Goal: Check status: Check status

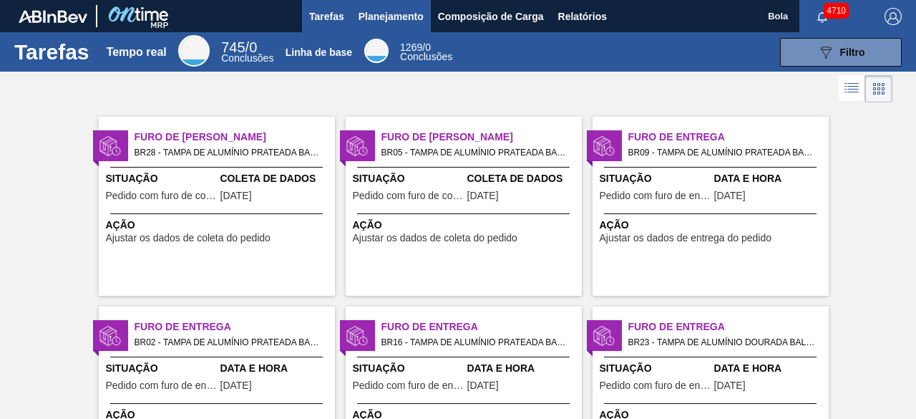
click at [418, 22] on font "Planejamento" at bounding box center [391, 16] width 65 height 17
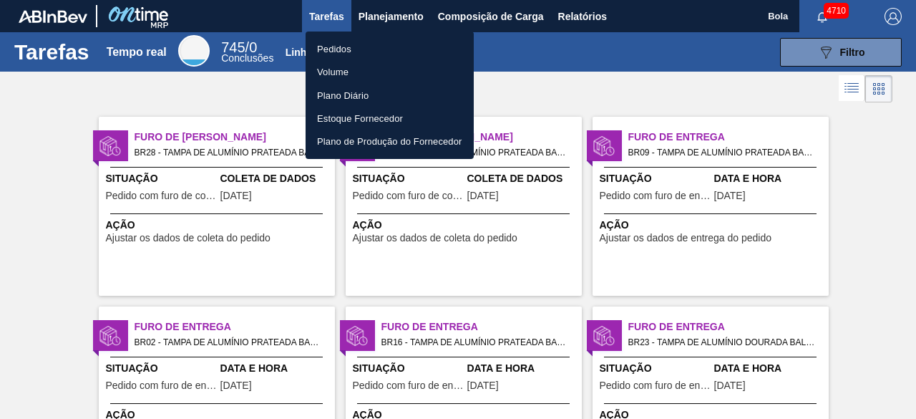
click at [342, 68] on font "Volume" at bounding box center [332, 72] width 31 height 11
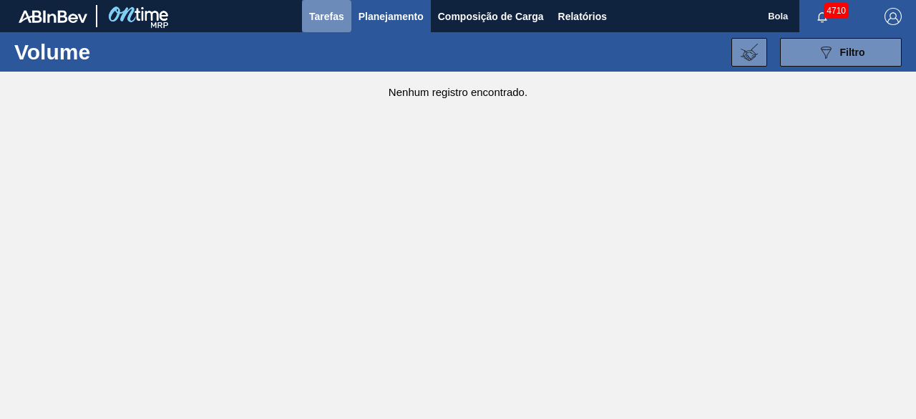
click at [329, 6] on button "Tarefas" at bounding box center [326, 16] width 49 height 32
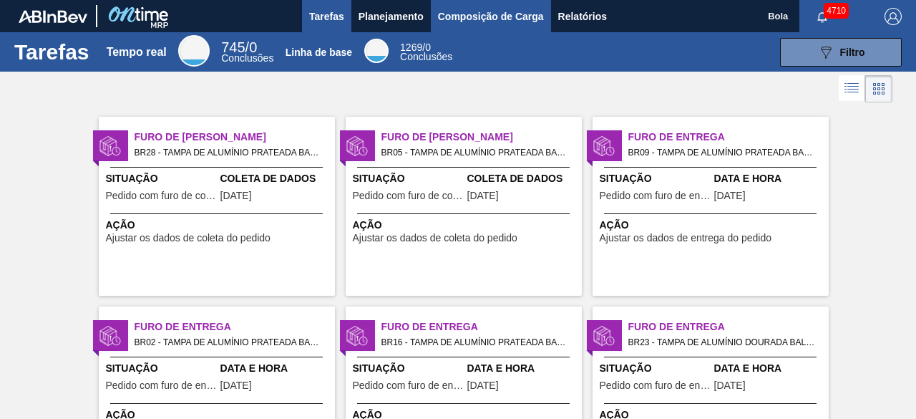
click at [463, 15] on font "Composição de Carga" at bounding box center [491, 16] width 106 height 11
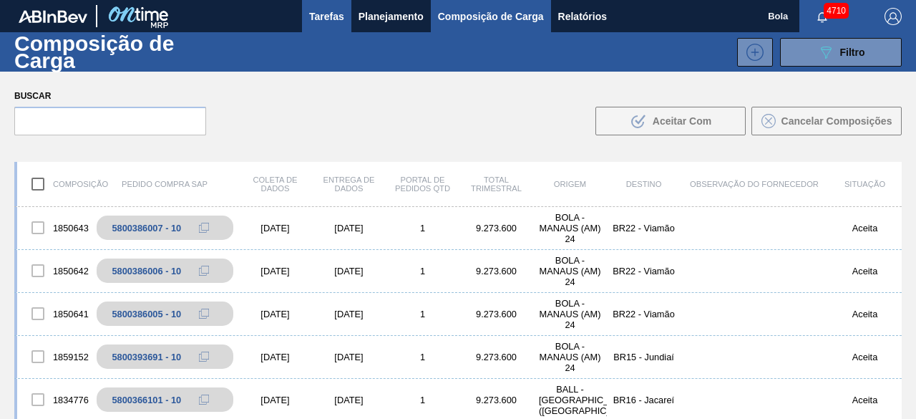
click at [329, 13] on font "Tarefas" at bounding box center [326, 16] width 35 height 11
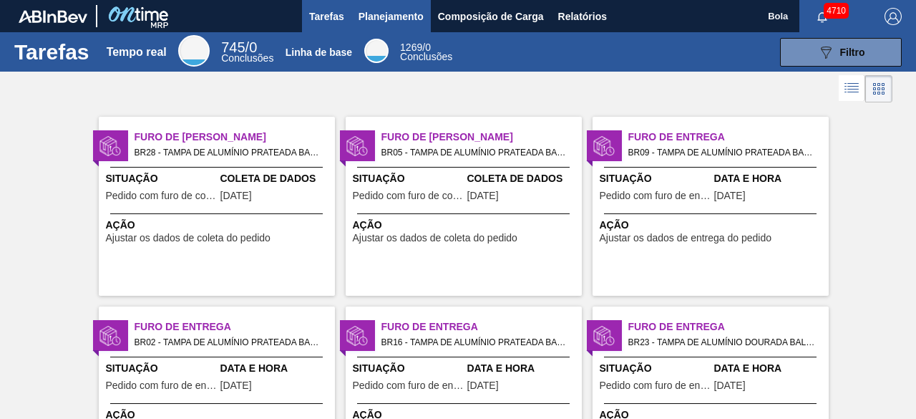
click at [370, 14] on font "Planejamento" at bounding box center [391, 16] width 65 height 11
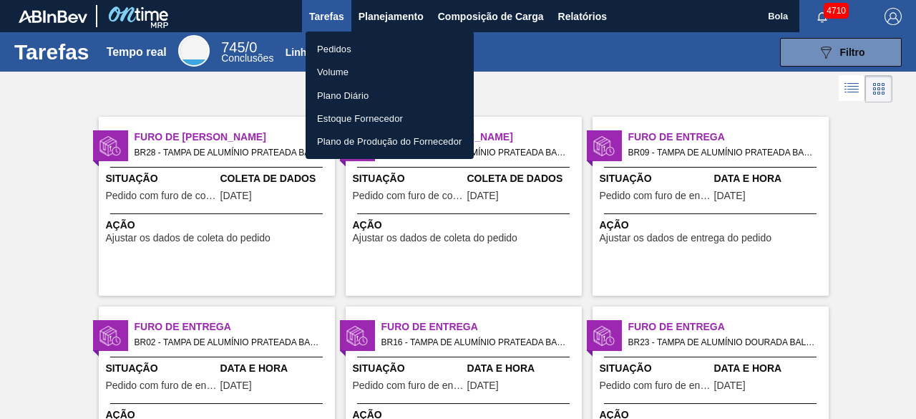
click at [347, 49] on font "Pedidos" at bounding box center [334, 49] width 34 height 11
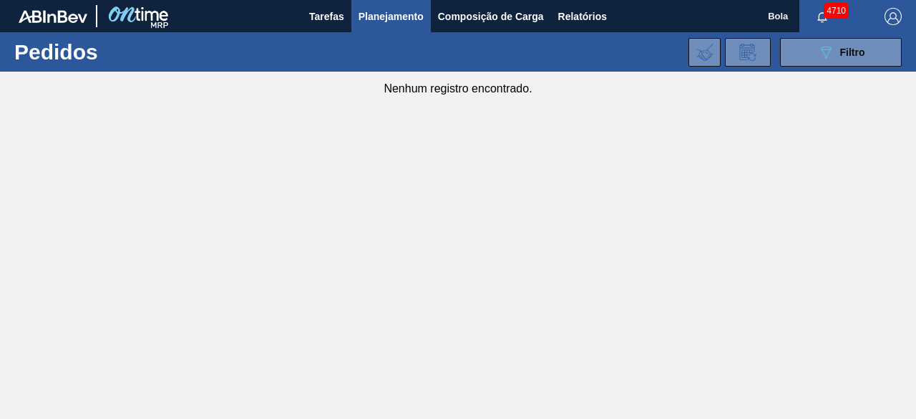
click at [387, 9] on font "Planejamento" at bounding box center [391, 16] width 65 height 17
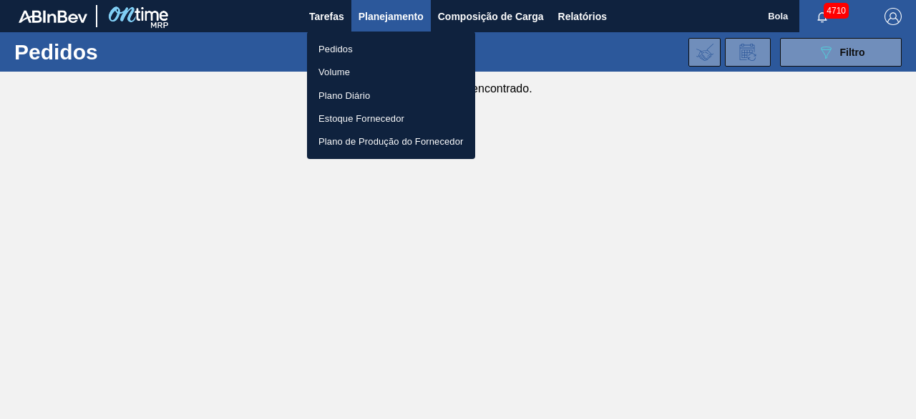
click at [377, 74] on li "Volume" at bounding box center [391, 71] width 168 height 23
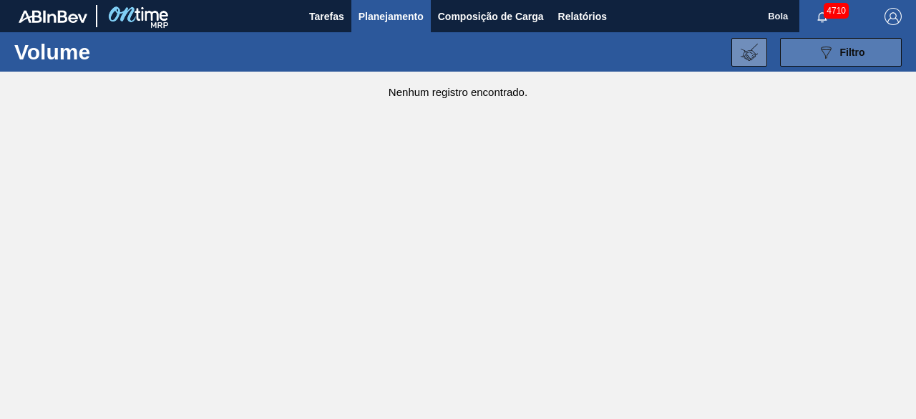
click at [832, 53] on icon "089F7B8B-B2A5-4AFE-B5C0-19BA573D28AC" at bounding box center [825, 52] width 17 height 17
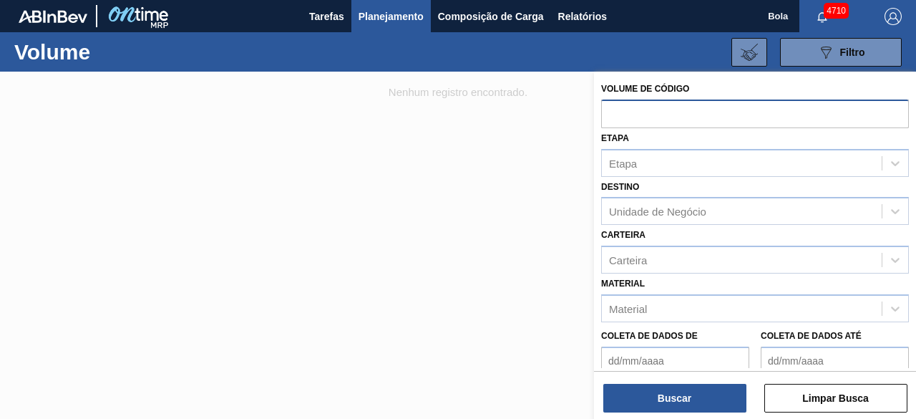
click at [682, 113] on input "text" at bounding box center [755, 112] width 308 height 27
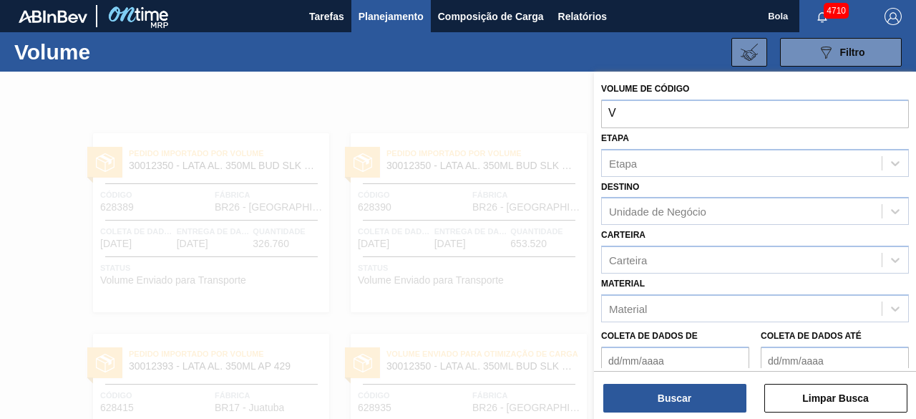
paste input "629690"
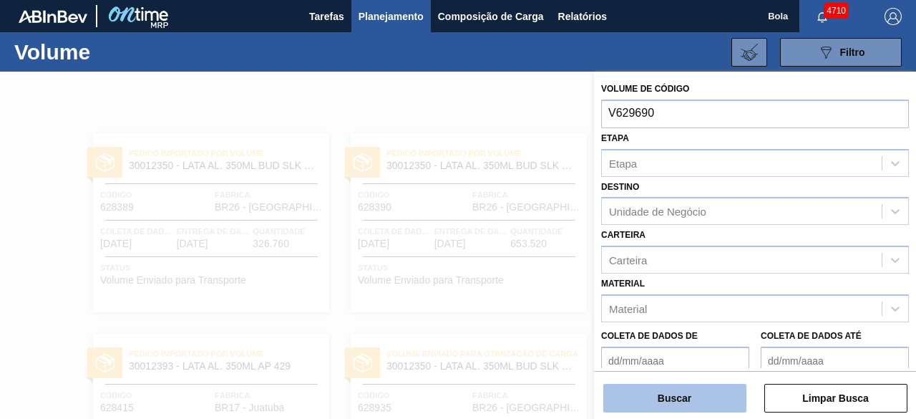
type input "V629690"
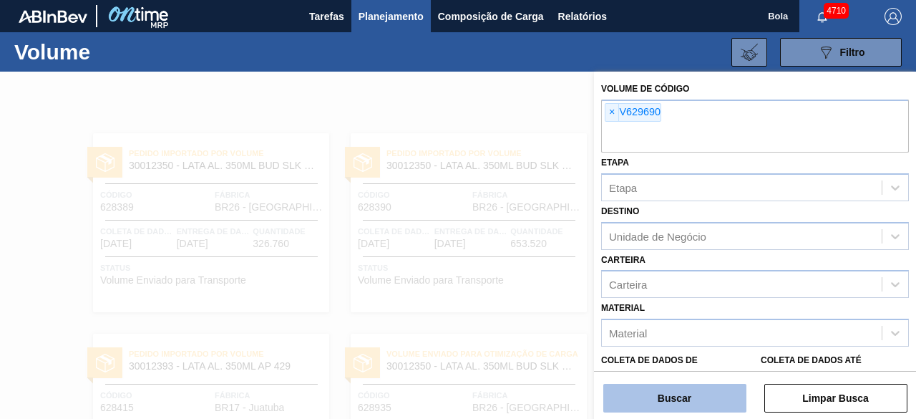
click at [706, 399] on button "Buscar" at bounding box center [674, 398] width 143 height 29
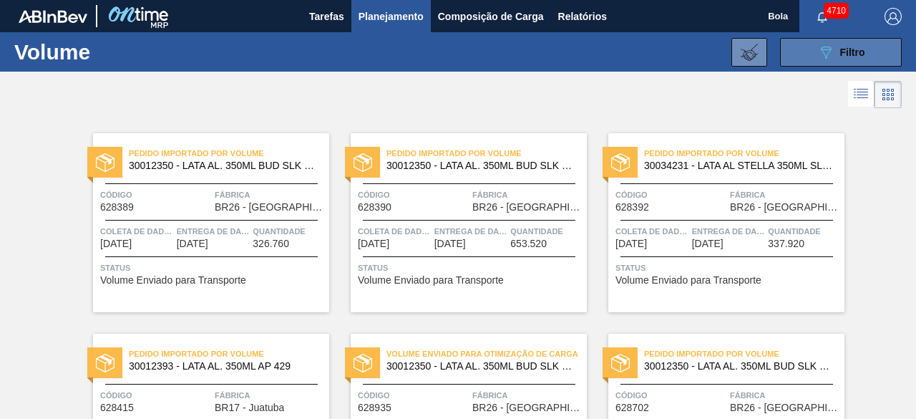
click at [817, 57] on icon "089F7B8B-B2A5-4AFE-B5C0-19BA573D28AC" at bounding box center [825, 52] width 17 height 17
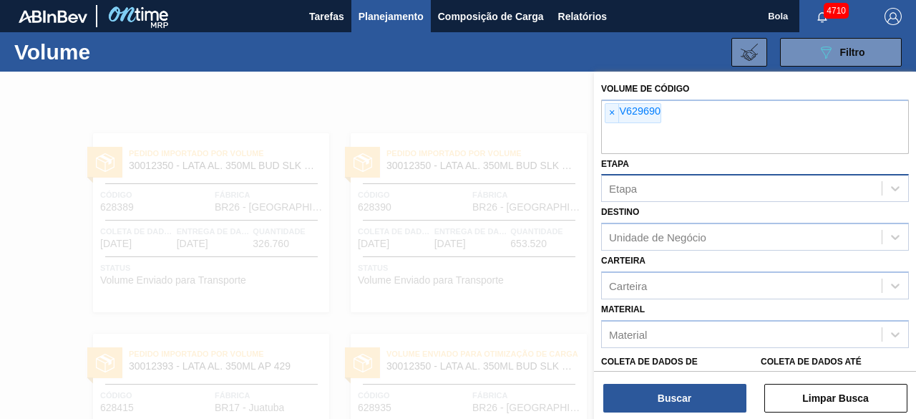
click at [658, 185] on div "Etapa" at bounding box center [742, 188] width 280 height 21
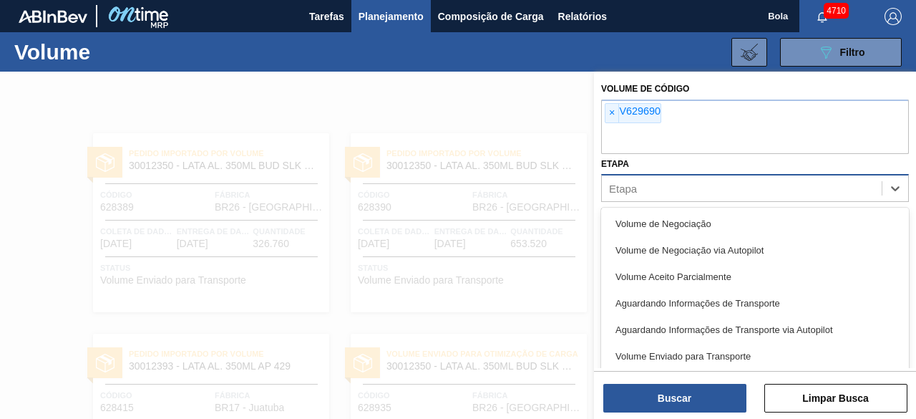
scroll to position [9, 0]
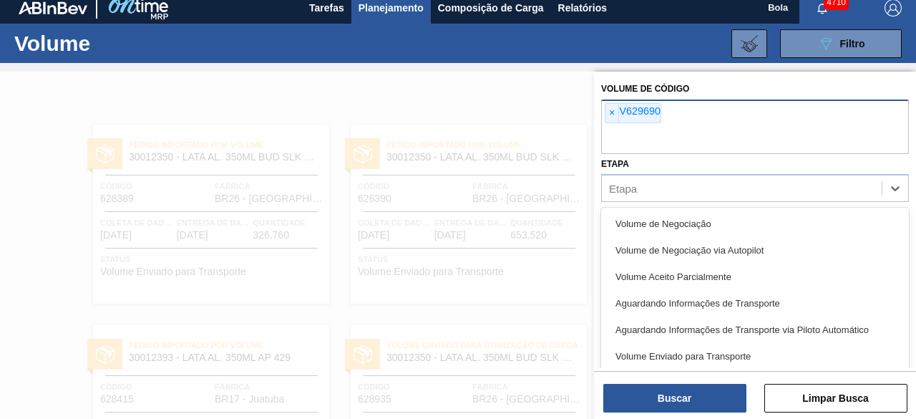
click at [699, 145] on input "text" at bounding box center [755, 140] width 308 height 27
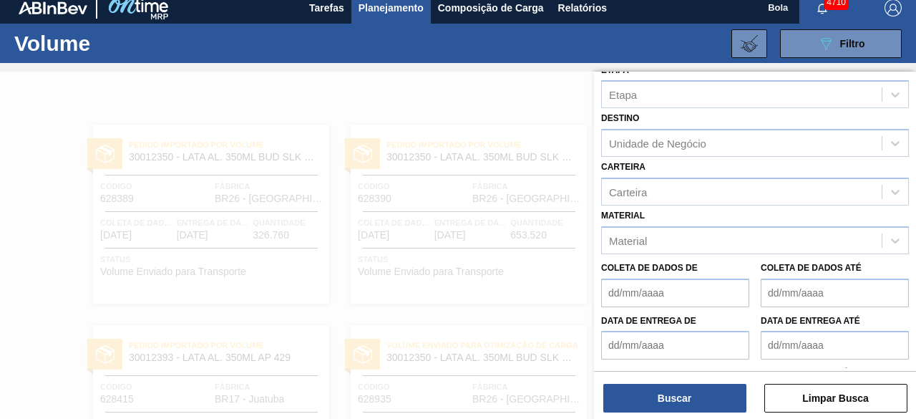
scroll to position [72, 0]
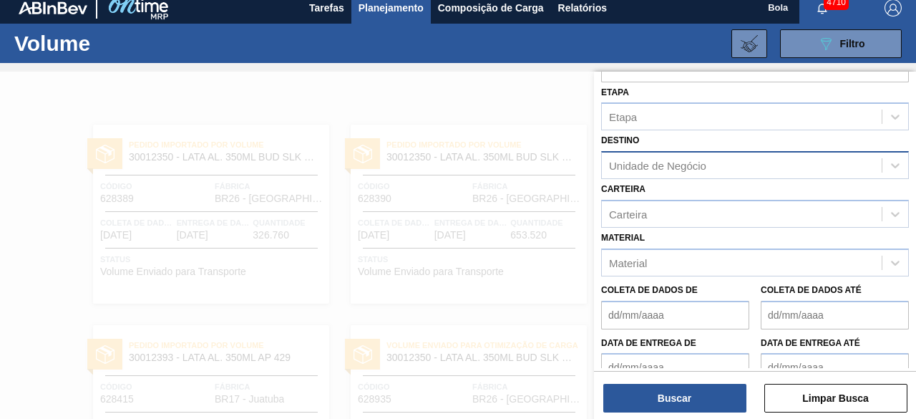
click at [686, 173] on div "Unidade de Negócio" at bounding box center [742, 165] width 280 height 21
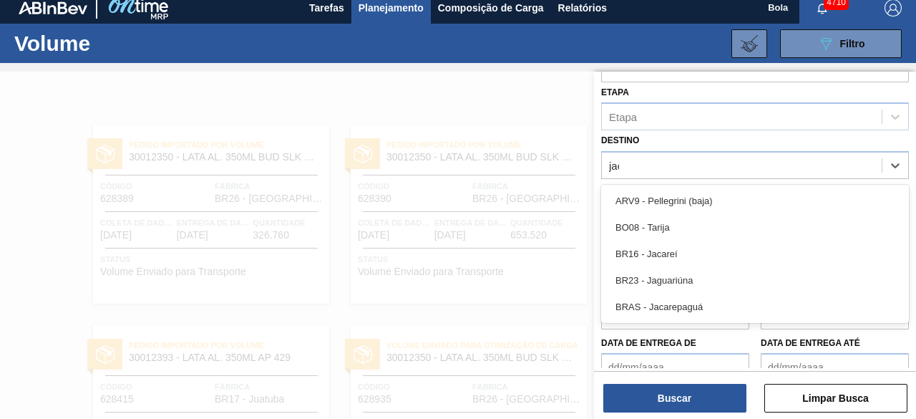
scroll to position [0, 0]
type input "jaca"
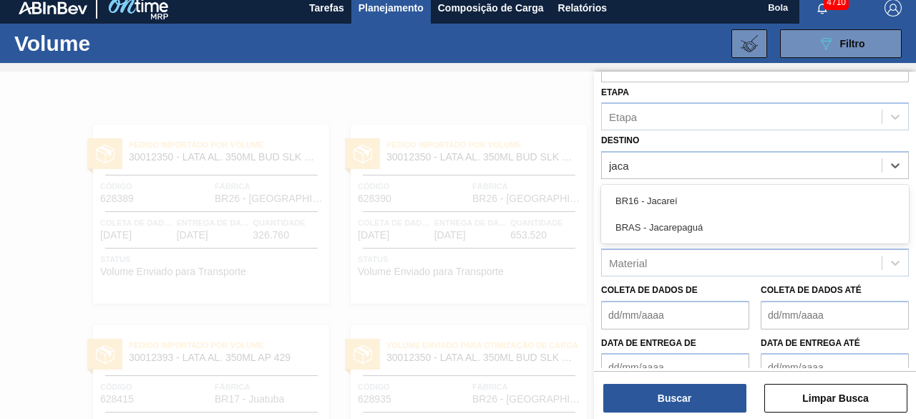
click at [669, 193] on div "BR16 - Jacareí" at bounding box center [755, 201] width 308 height 26
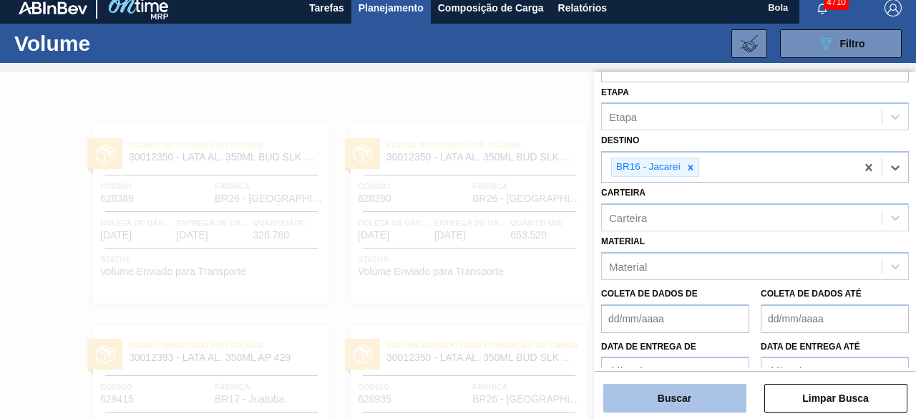
click at [628, 397] on button "Buscar" at bounding box center [674, 398] width 143 height 29
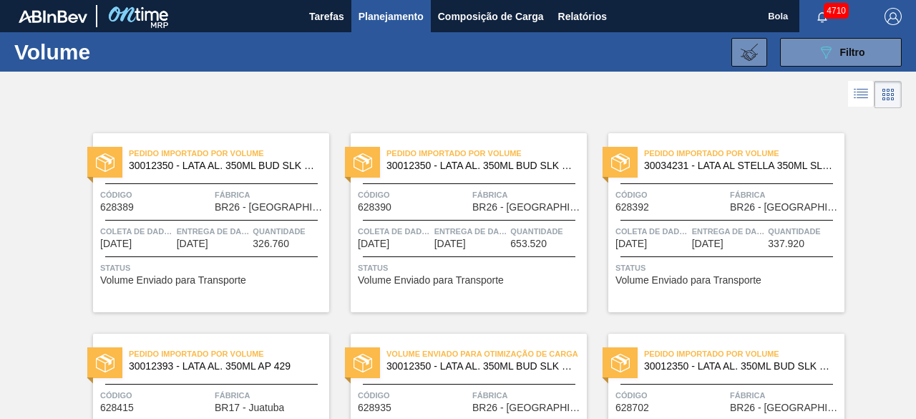
click at [865, 67] on div "089F7B8B-B2A5-4AFE-B5C0-19BA573D28AC Filtro Volume de código × V629690 Etapa Et…" at bounding box center [560, 52] width 697 height 43
click at [860, 48] on font "Filtro" at bounding box center [852, 52] width 25 height 11
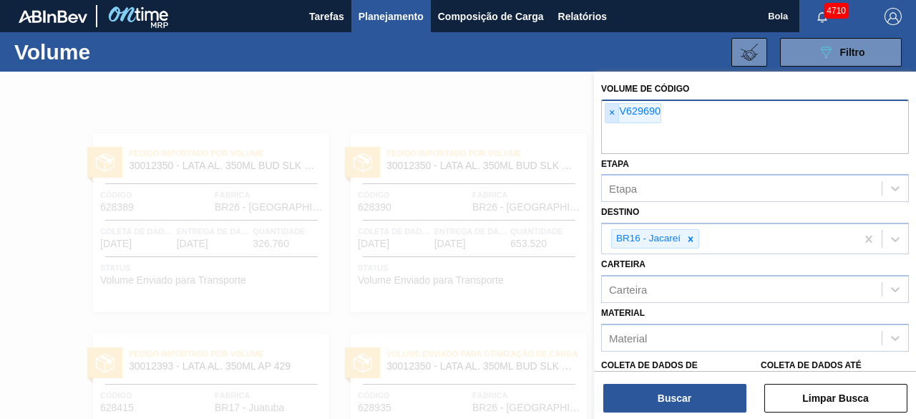
click at [606, 114] on span "×" at bounding box center [613, 113] width 14 height 19
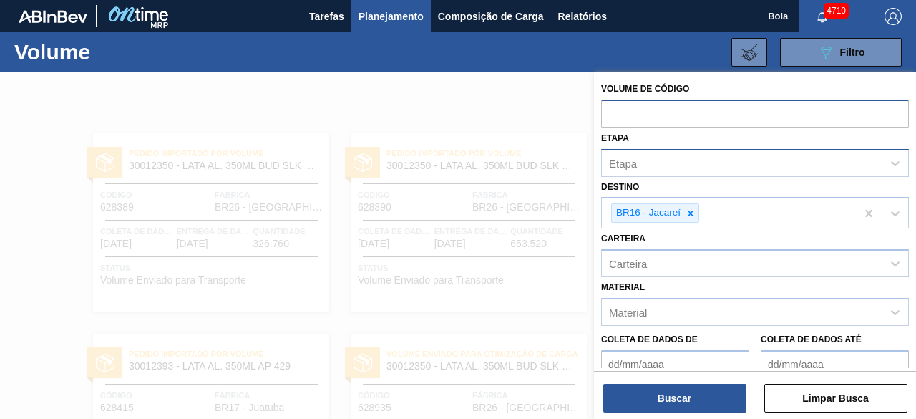
click at [695, 168] on div "Etapa" at bounding box center [742, 162] width 280 height 21
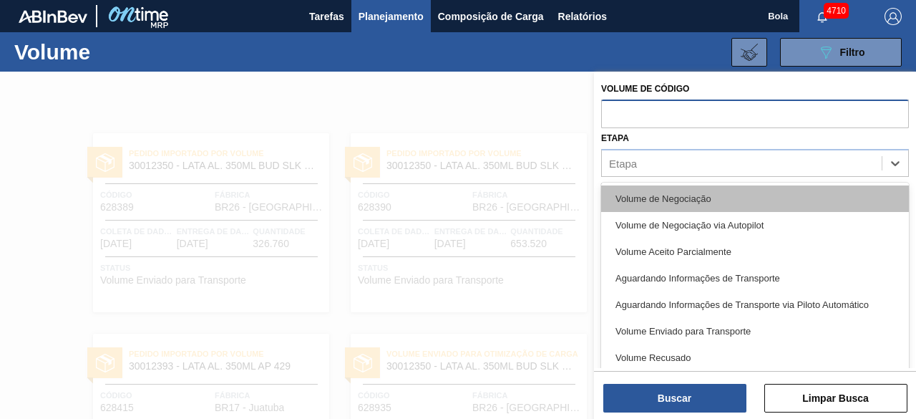
click at [689, 190] on div "Volume de Negociação" at bounding box center [755, 198] width 308 height 26
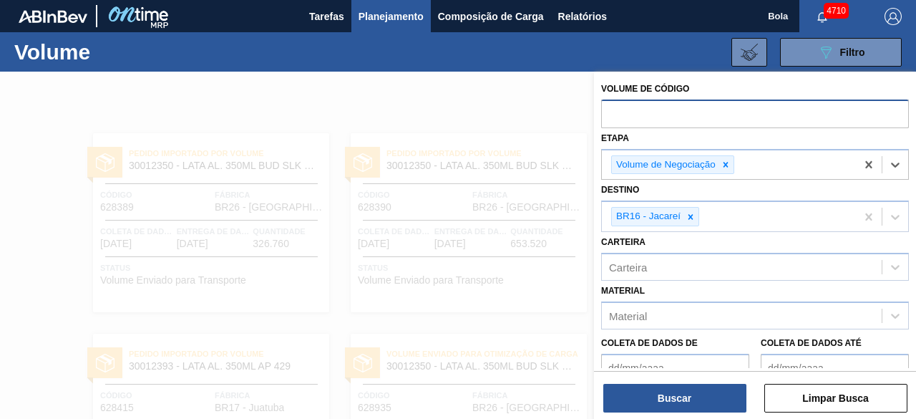
click at [664, 115] on input "text" at bounding box center [755, 112] width 308 height 27
paste input "629690"
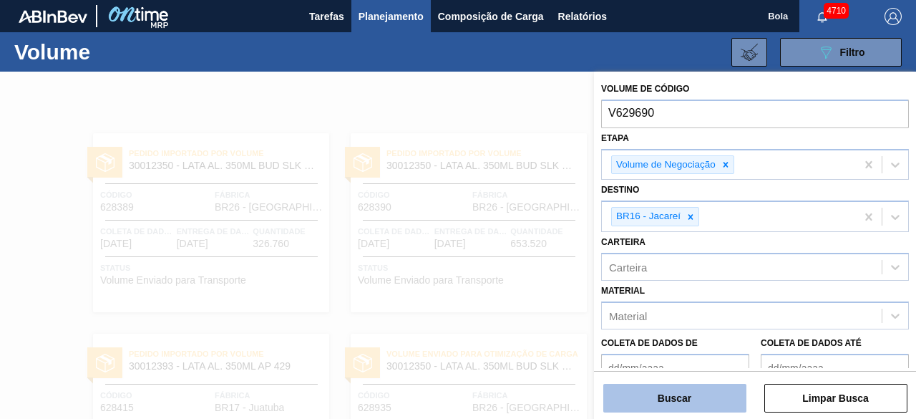
type input "V629690"
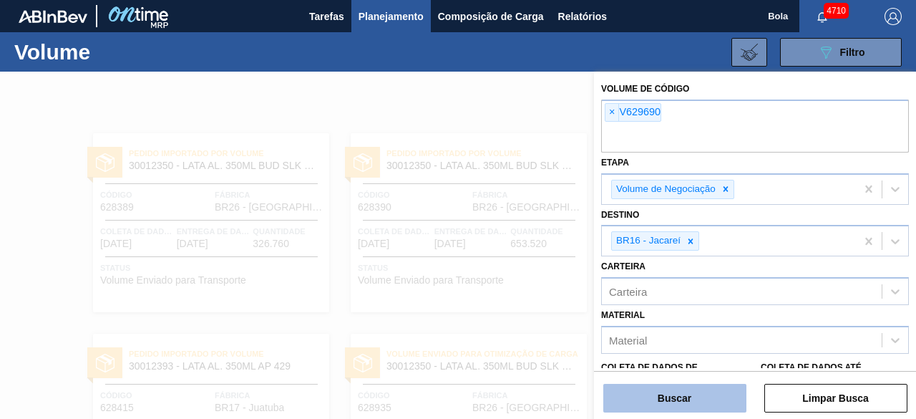
click at [700, 402] on button "Buscar" at bounding box center [674, 398] width 143 height 29
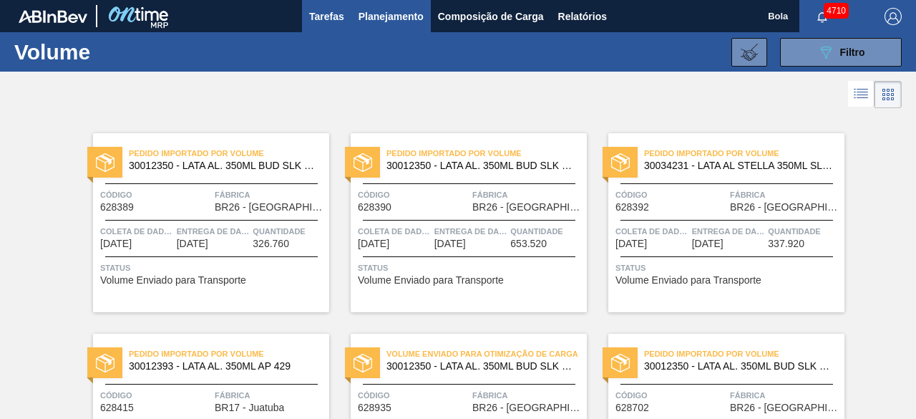
click at [312, 19] on font "Tarefas" at bounding box center [326, 16] width 35 height 11
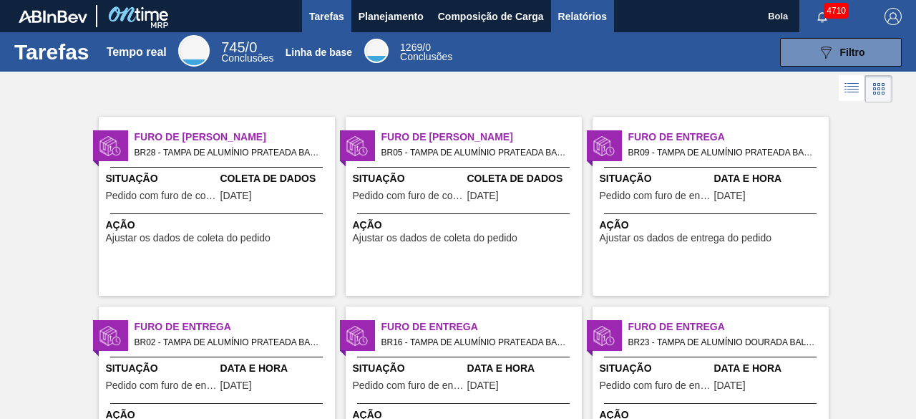
click at [576, 14] on font "Relatórios" at bounding box center [582, 16] width 49 height 11
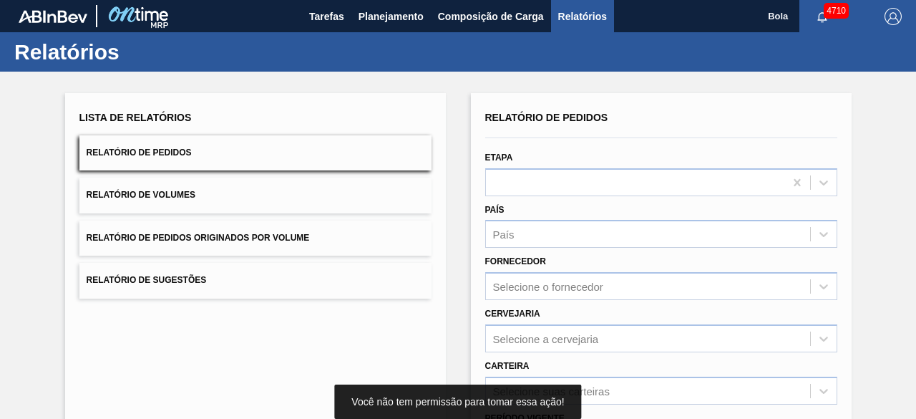
click at [285, 201] on button "Relatório de Volumes" at bounding box center [255, 195] width 352 height 35
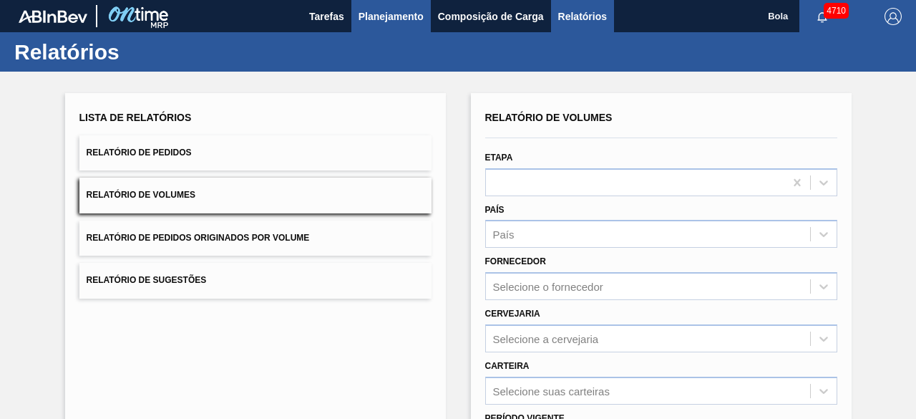
click at [402, 6] on button "Planejamento" at bounding box center [390, 16] width 79 height 32
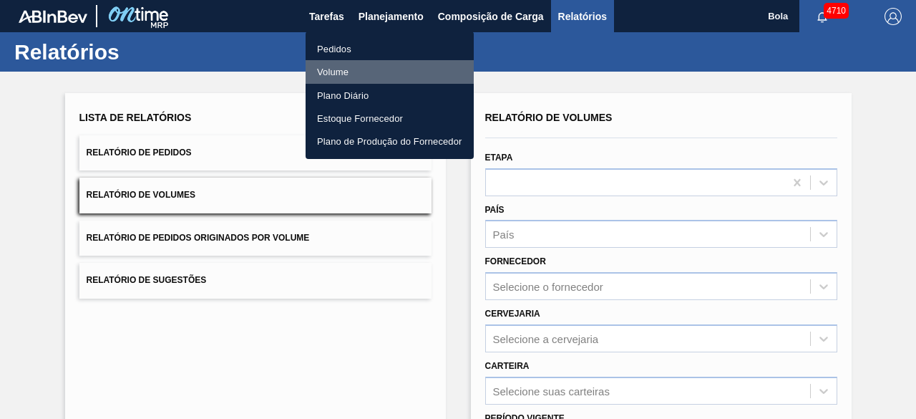
click at [349, 65] on li "Volume" at bounding box center [390, 71] width 168 height 23
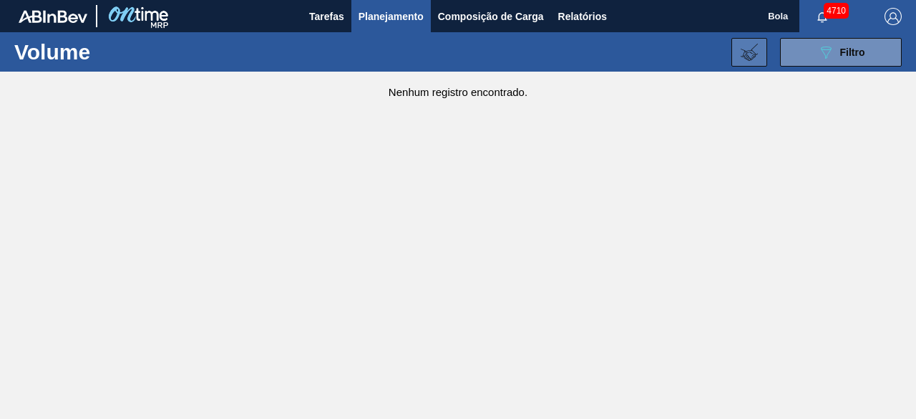
click at [750, 64] on button at bounding box center [750, 52] width 36 height 29
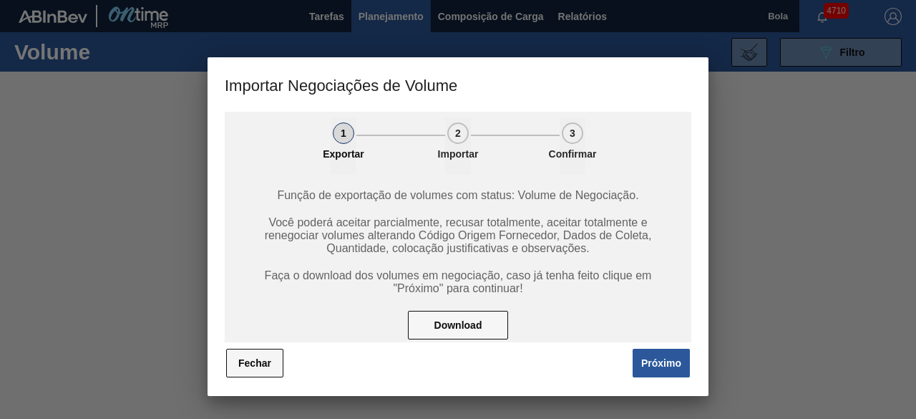
click at [263, 366] on font "Fechar" at bounding box center [254, 362] width 33 height 11
